Goal: Task Accomplishment & Management: Use online tool/utility

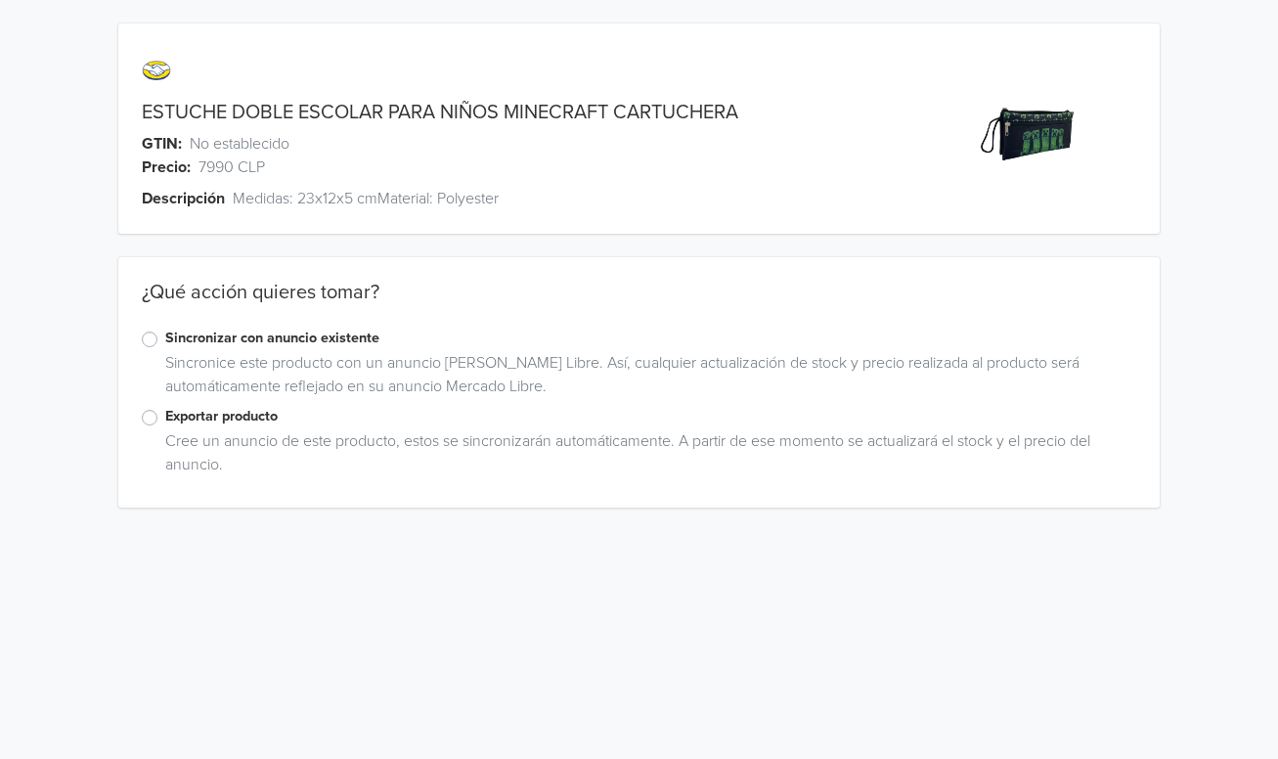
click at [165, 414] on label "Exportar producto" at bounding box center [650, 417] width 970 height 22
click at [0, 0] on input "Exportar producto" at bounding box center [0, 0] width 0 height 0
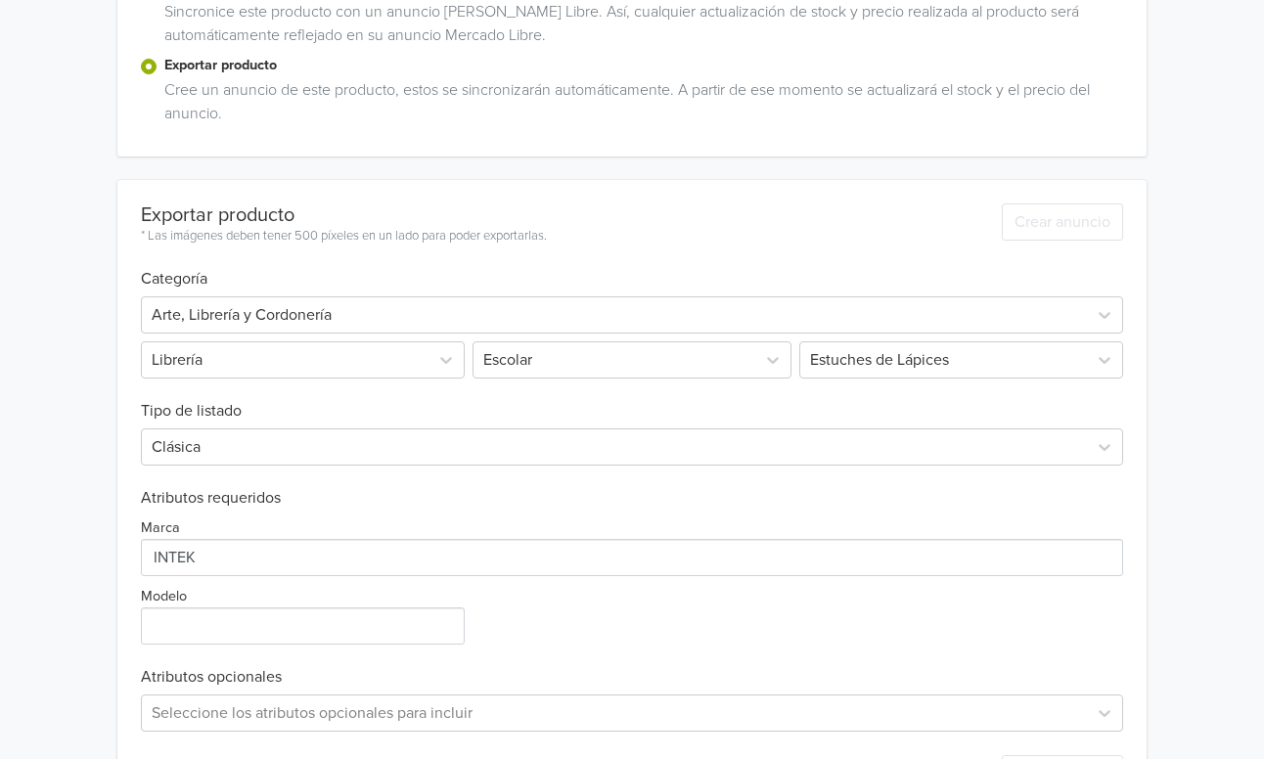
scroll to position [358, 0]
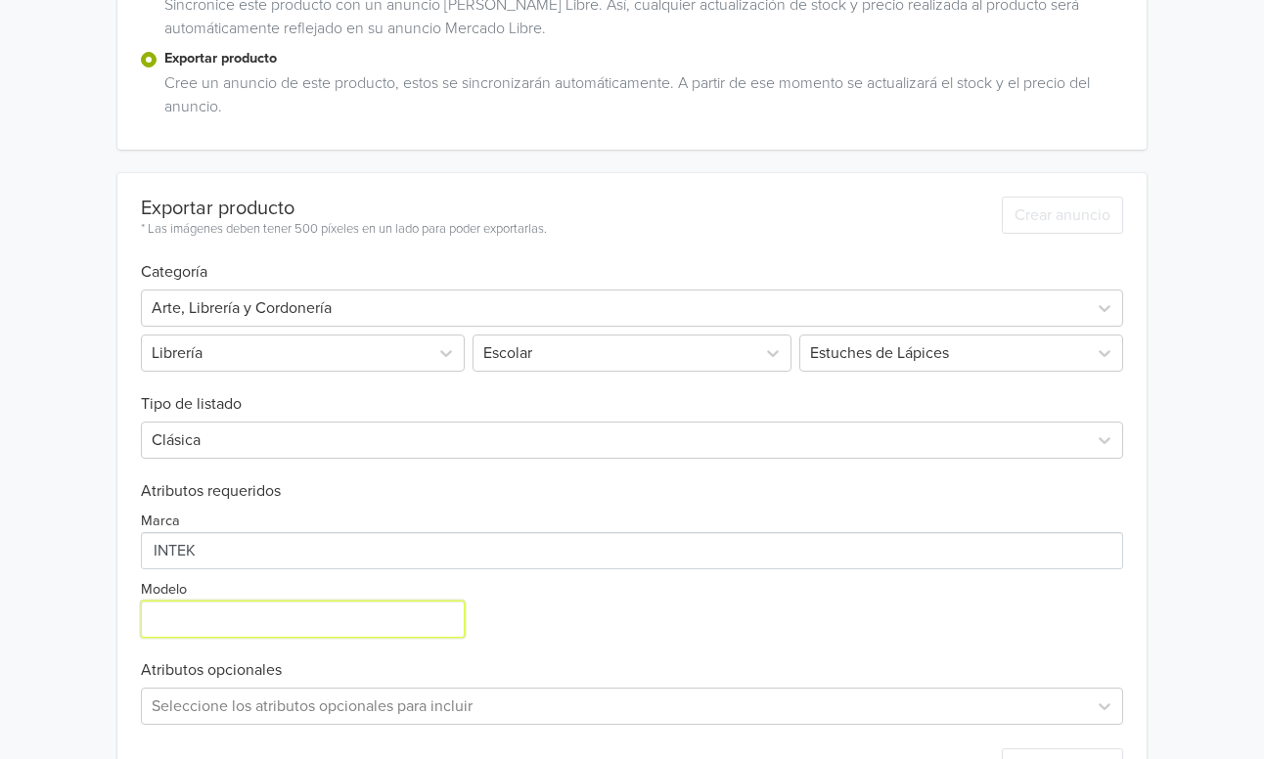
click at [227, 610] on input "Modelo" at bounding box center [303, 619] width 324 height 37
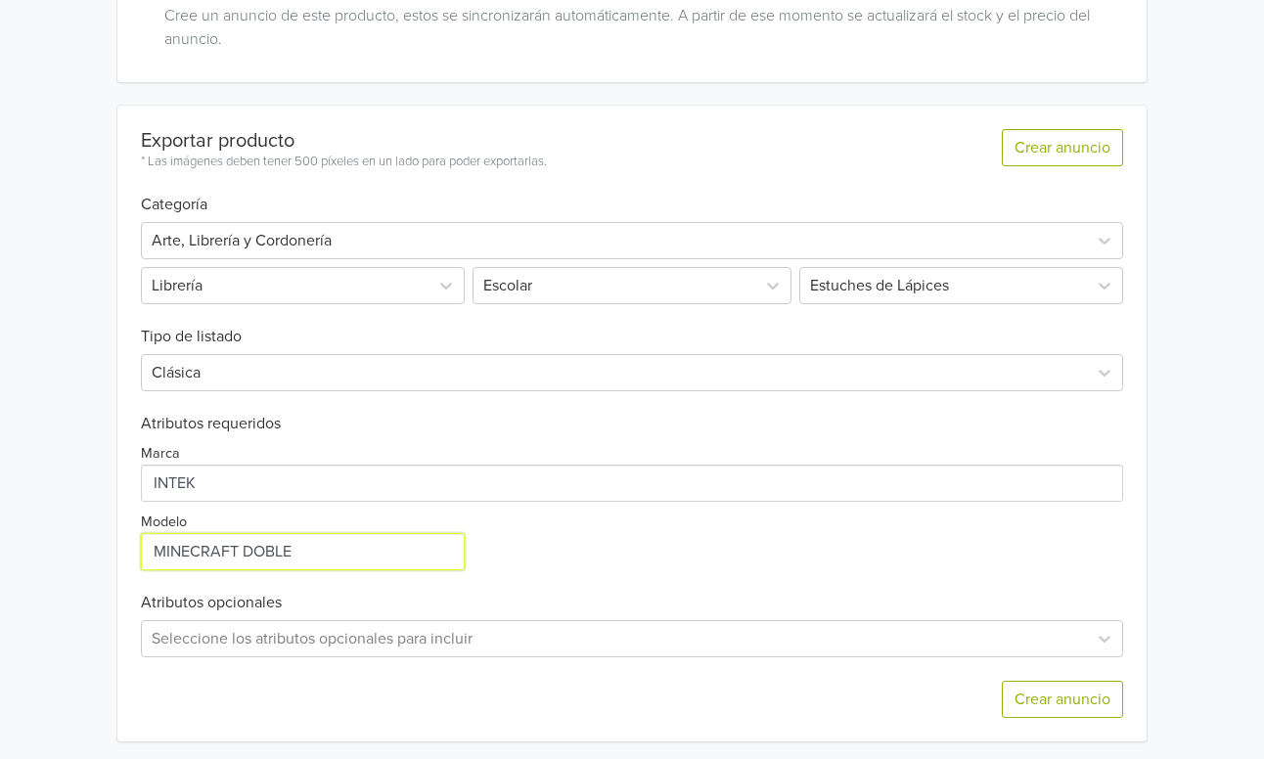
scroll to position [431, 0]
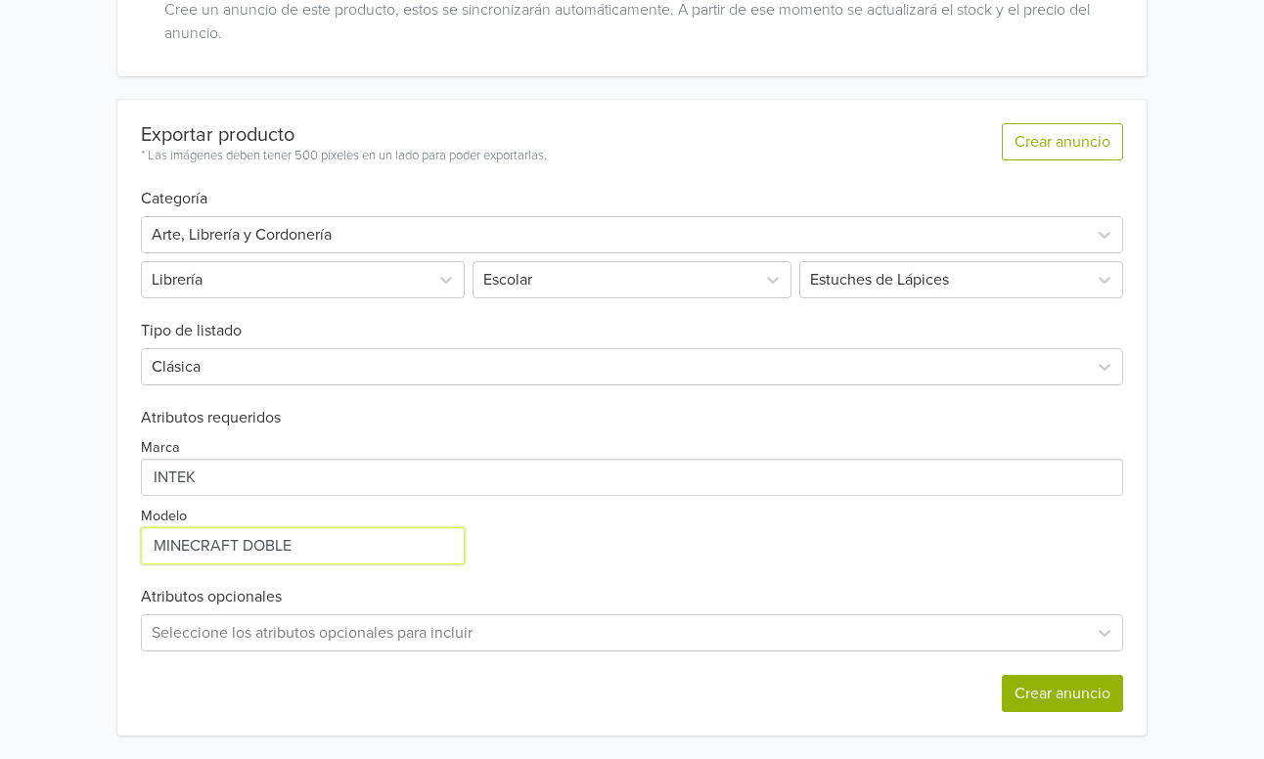
type input "MINECRAFT DOBLE"
click at [1068, 693] on button "Crear anuncio" at bounding box center [1062, 693] width 121 height 37
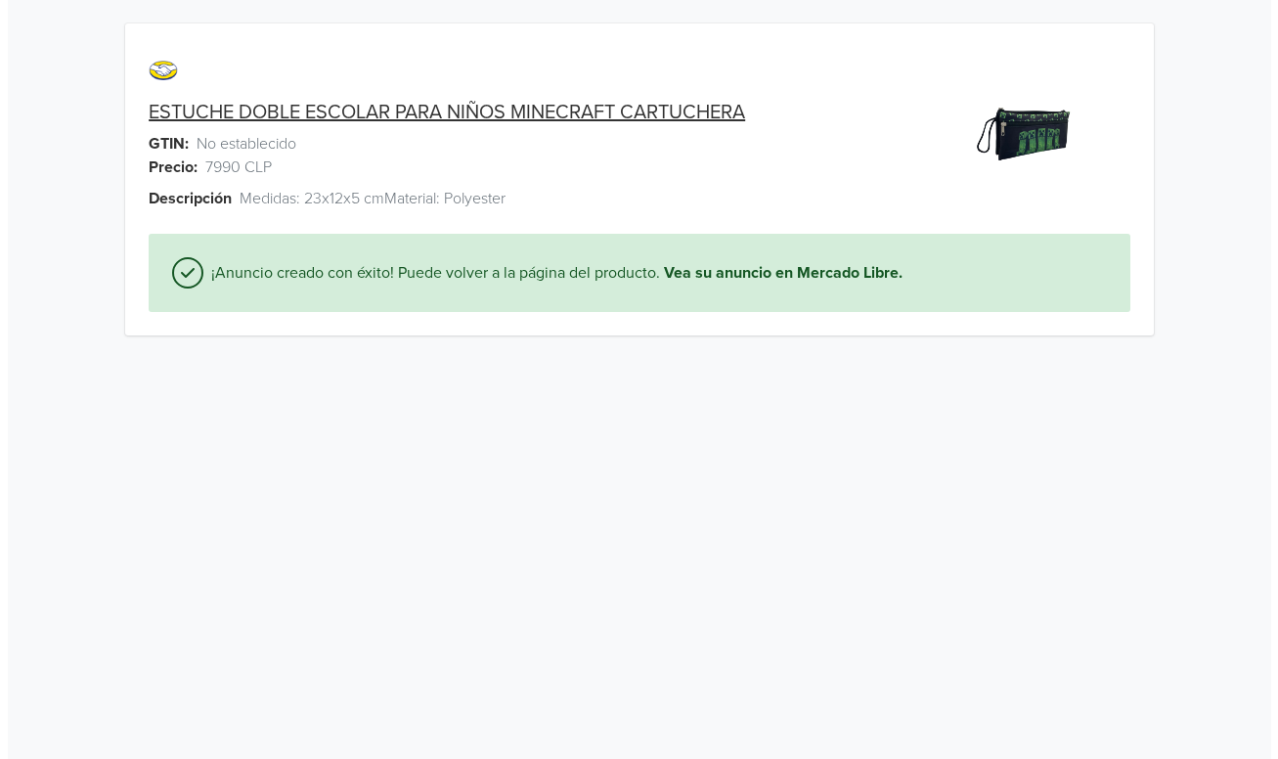
scroll to position [0, 0]
click at [564, 103] on link "ESTUCHE DOBLE ESCOLAR PARA NIÑOS MINECRAFT CARTUCHERA" at bounding box center [440, 112] width 597 height 23
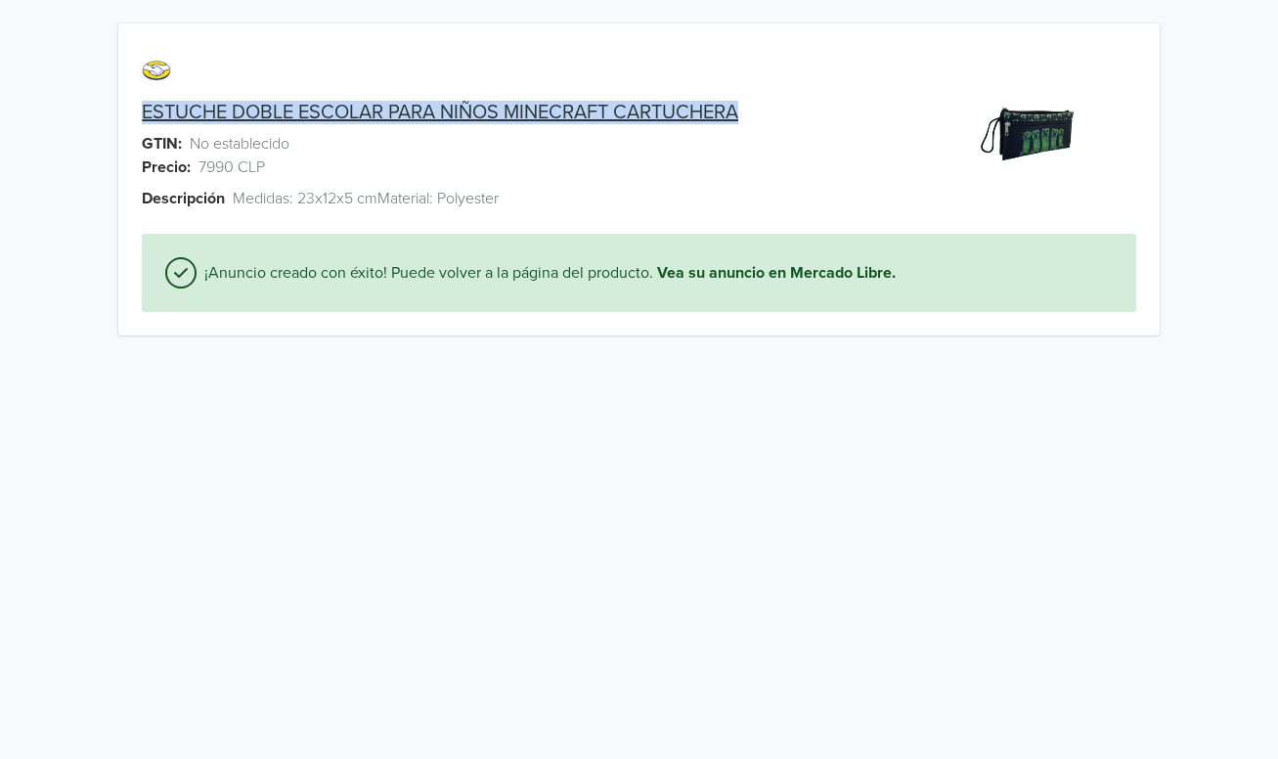
drag, startPoint x: 131, startPoint y: 115, endPoint x: 702, endPoint y: 128, distance: 571.4
click at [763, 108] on div "ESTUCHE DOBLE ESCOLAR PARA NIÑOS MINECRAFT CARTUCHERA" at bounding box center [508, 112] width 781 height 23
copy link "ESTUCHE DOBLE ESCOLAR PARA NIÑOS MINECRAFT CARTUCHERA"
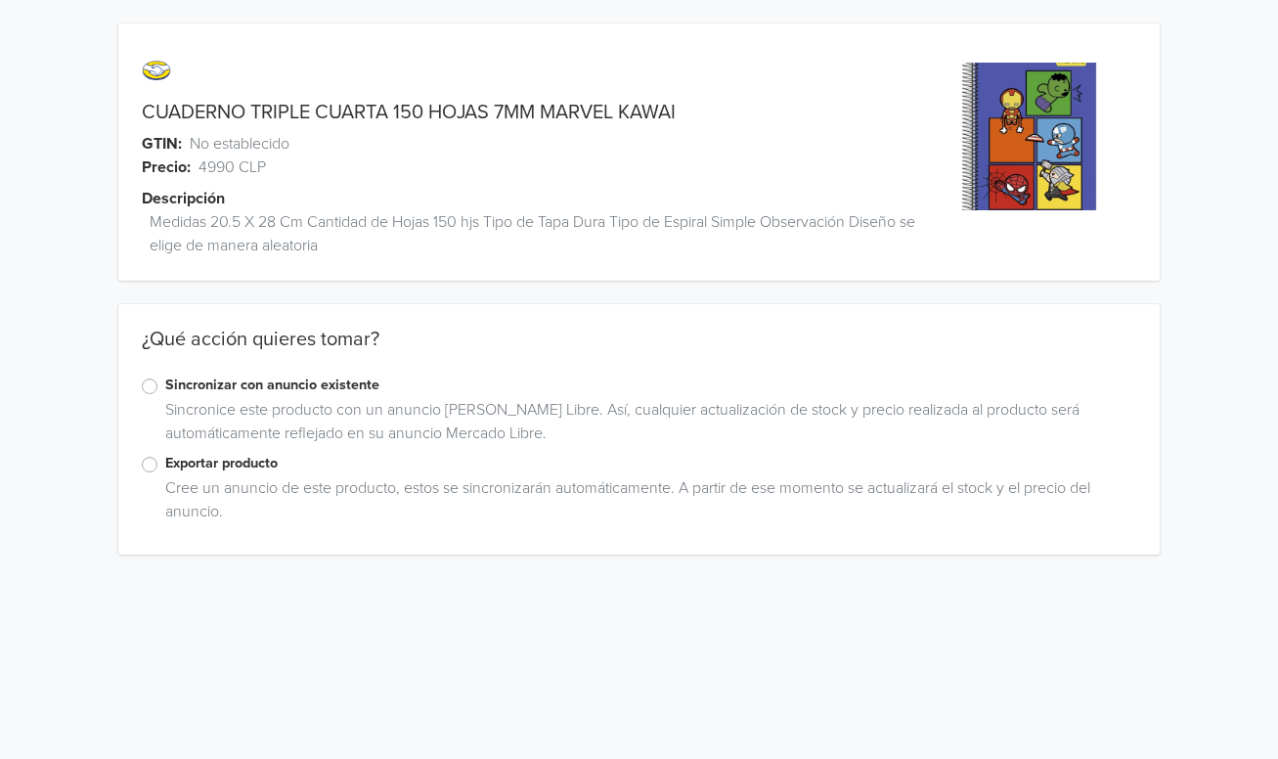
click at [165, 469] on label "Exportar producto" at bounding box center [650, 464] width 970 height 22
click at [0, 0] on input "Exportar producto" at bounding box center [0, 0] width 0 height 0
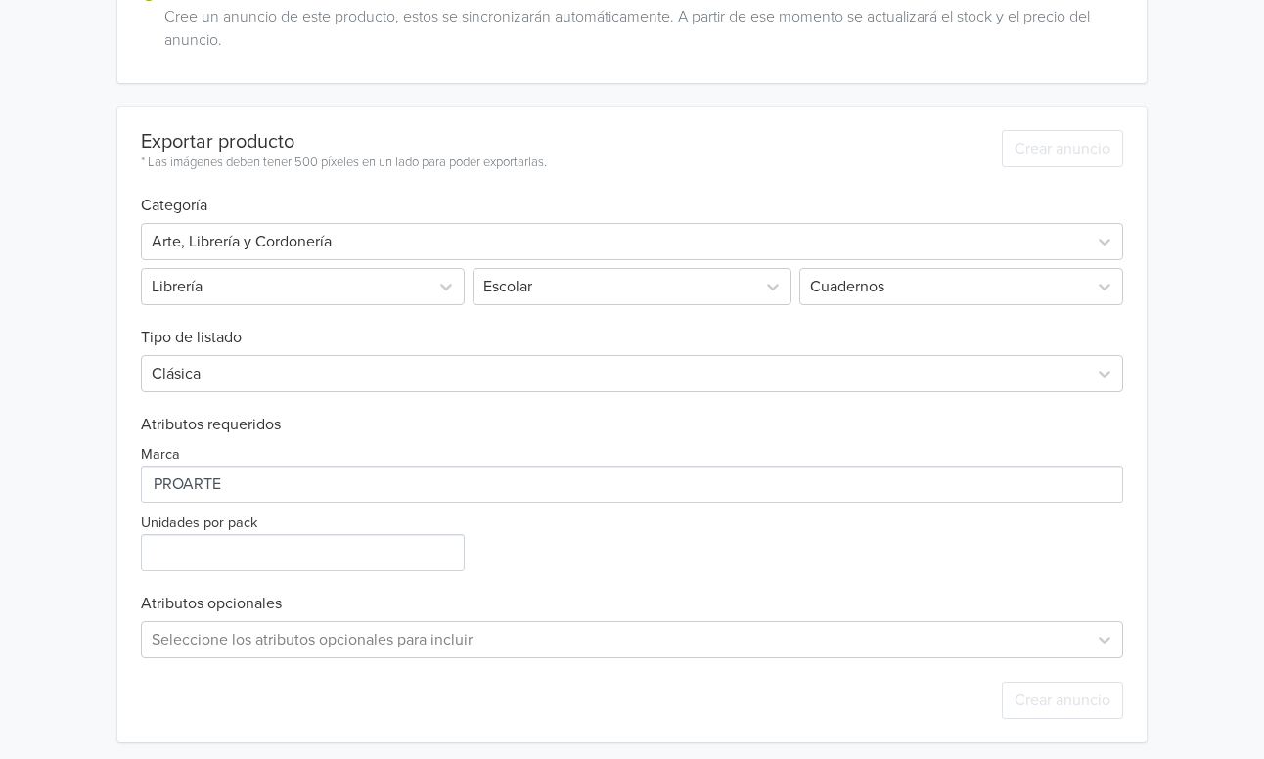
scroll to position [478, 0]
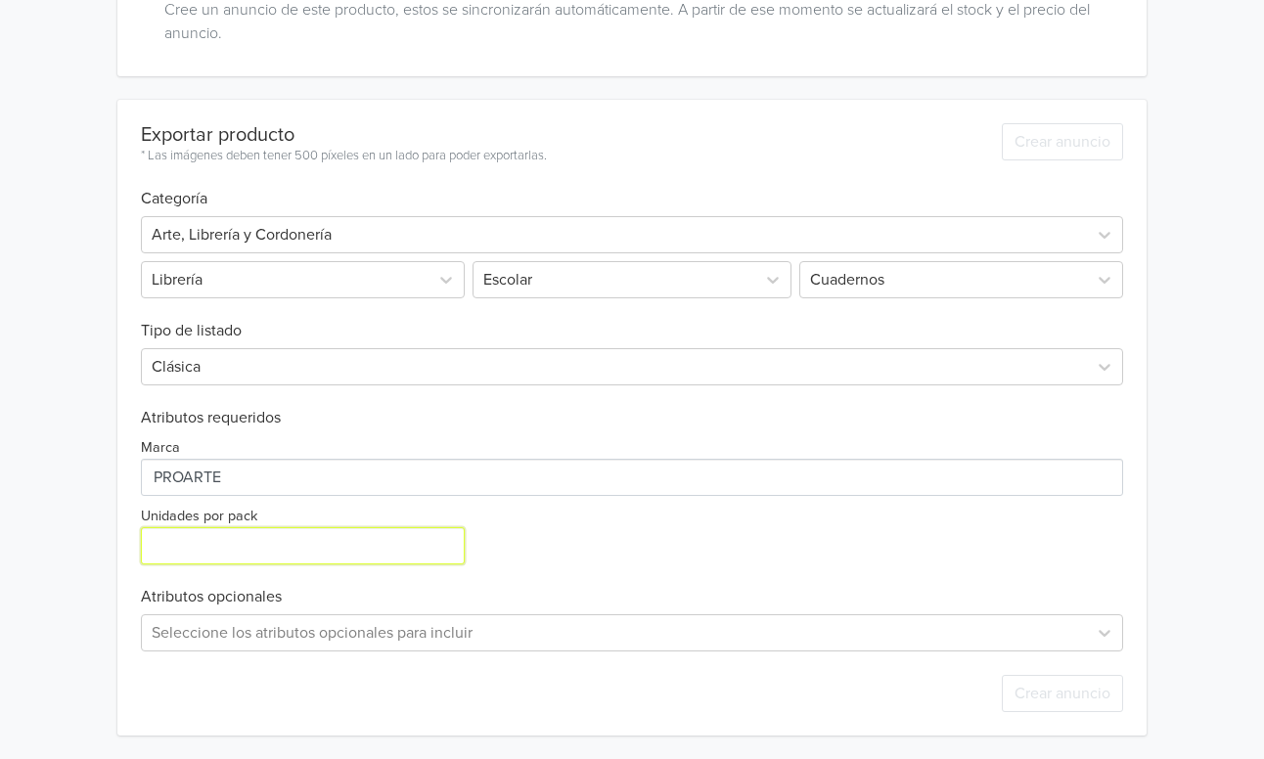
click at [290, 547] on input "Unidades por pack" at bounding box center [303, 545] width 324 height 37
type input "1"
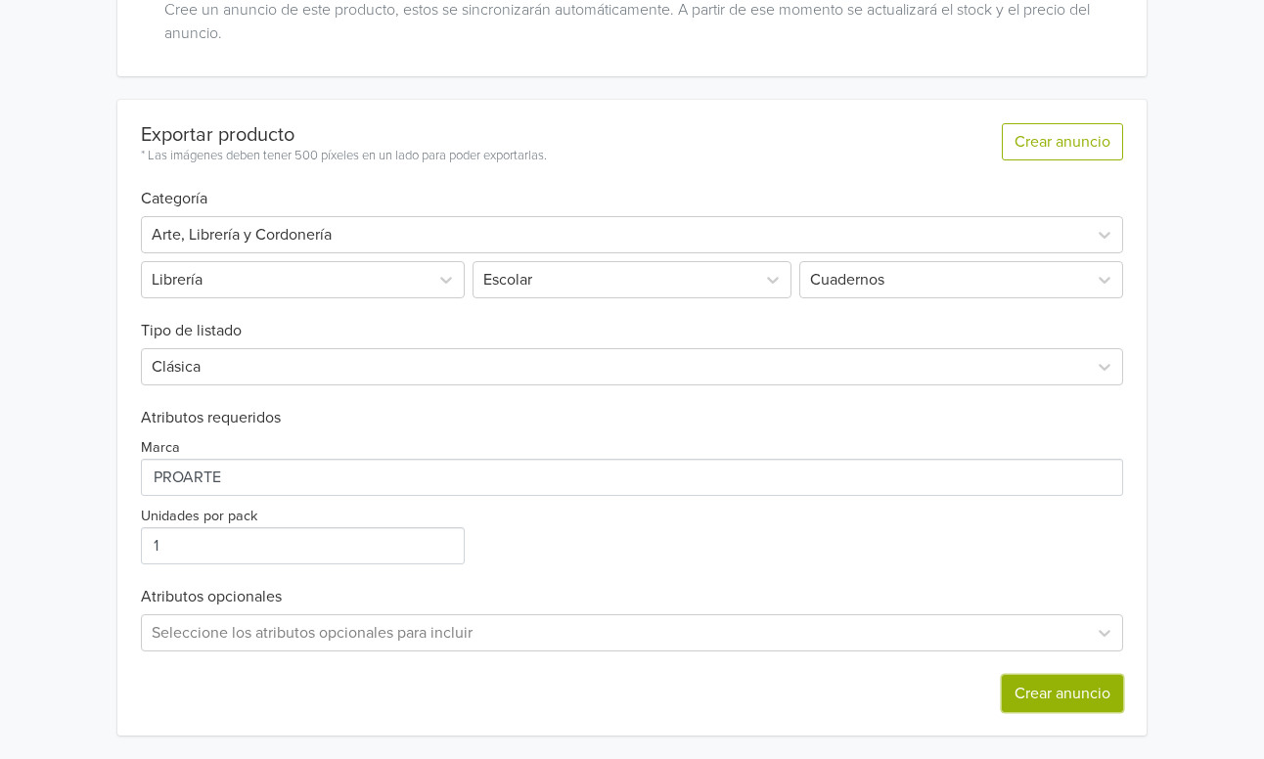
click at [1071, 700] on button "Crear anuncio" at bounding box center [1062, 693] width 121 height 37
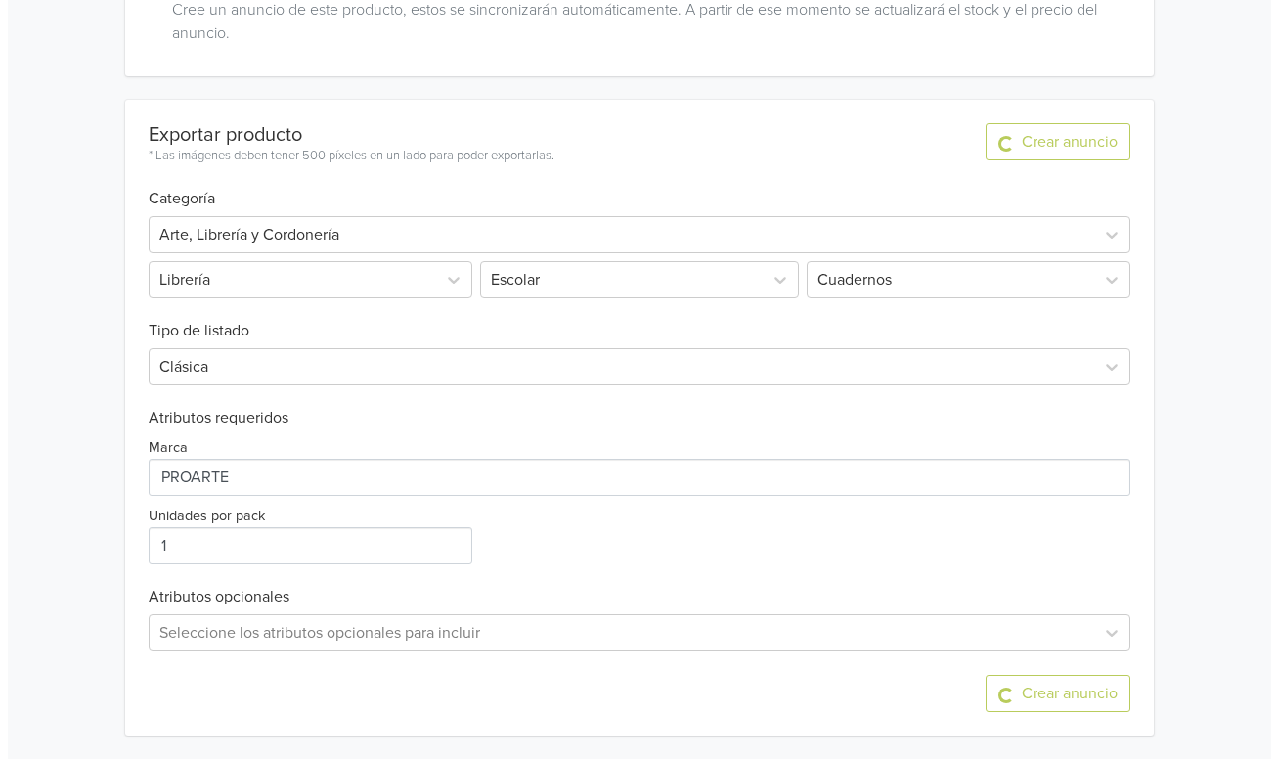
scroll to position [0, 0]
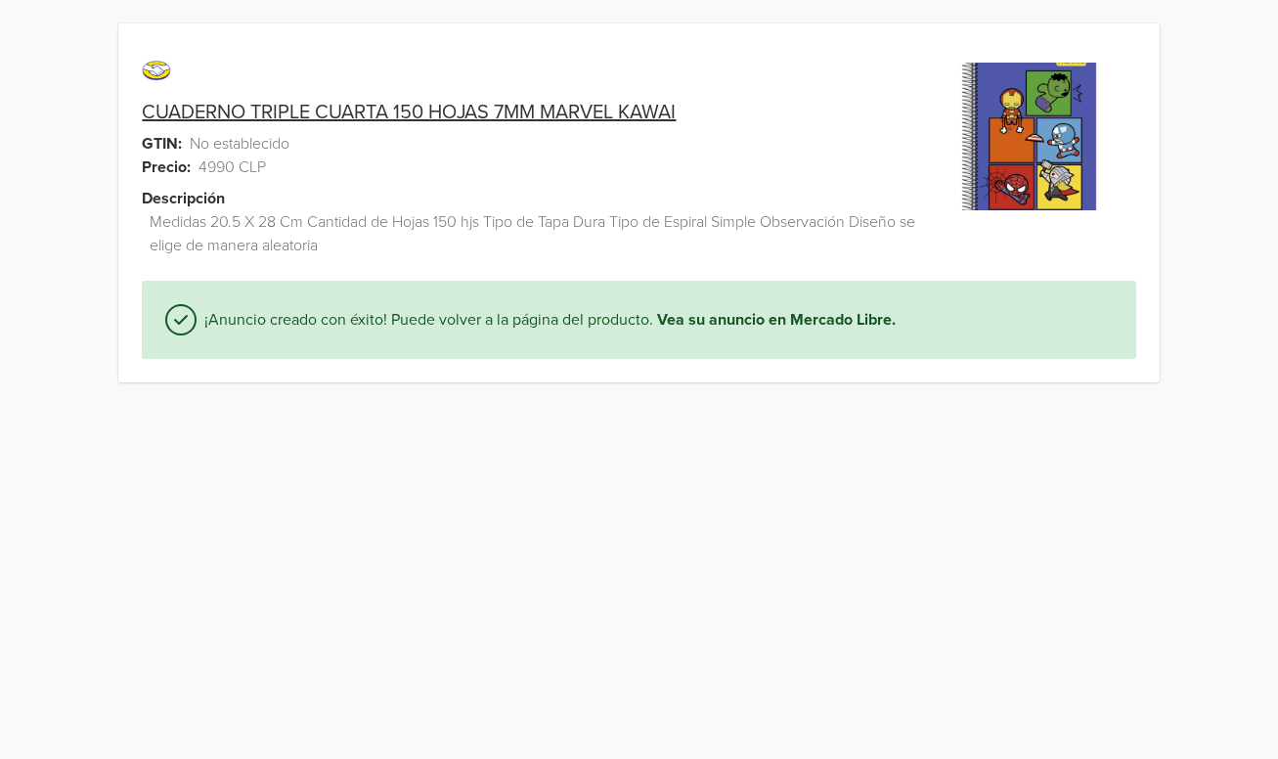
click at [395, 117] on link "CUADERNO TRIPLE CUARTA 150 HOJAS 7MM MARVEL KAWAI" at bounding box center [409, 112] width 534 height 23
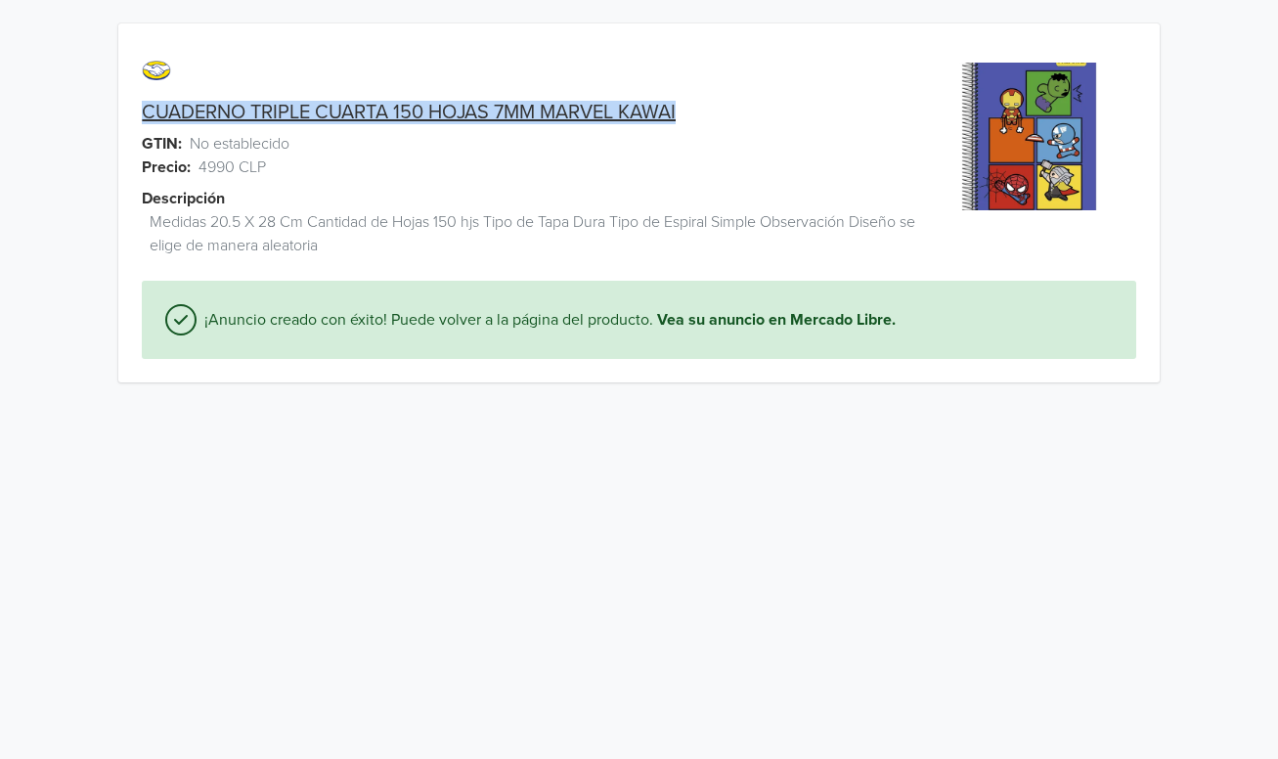
drag, startPoint x: 120, startPoint y: 108, endPoint x: 695, endPoint y: 108, distance: 575.1
click at [695, 108] on div "CUADERNO TRIPLE CUARTA 150 HOJAS 7MM MARVEL KAWAI" at bounding box center [508, 112] width 781 height 23
copy link "CUADERNO TRIPLE CUARTA 150 HOJAS 7MM MARVEL KAWAI"
